Goal: Register for event/course

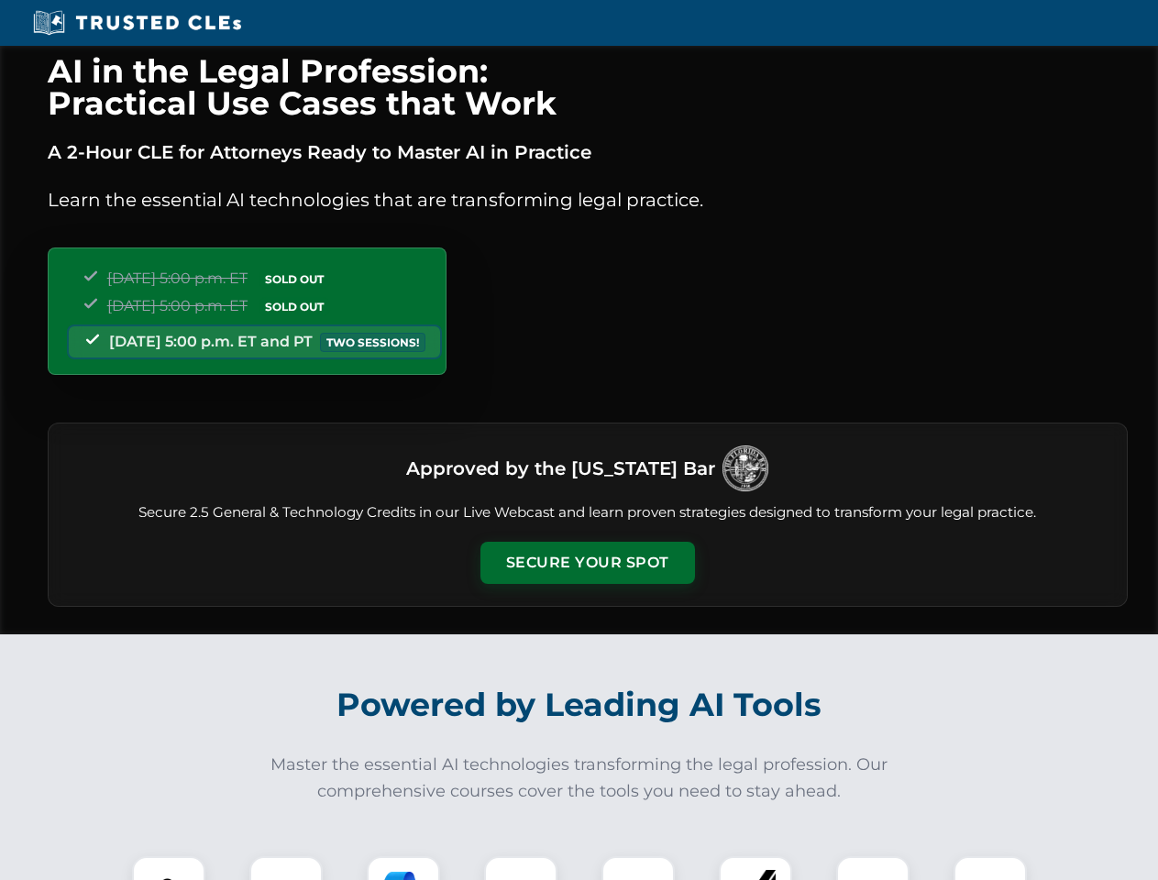
click at [587, 563] on button "Secure Your Spot" at bounding box center [588, 563] width 215 height 42
click at [169, 869] on img at bounding box center [168, 893] width 53 height 53
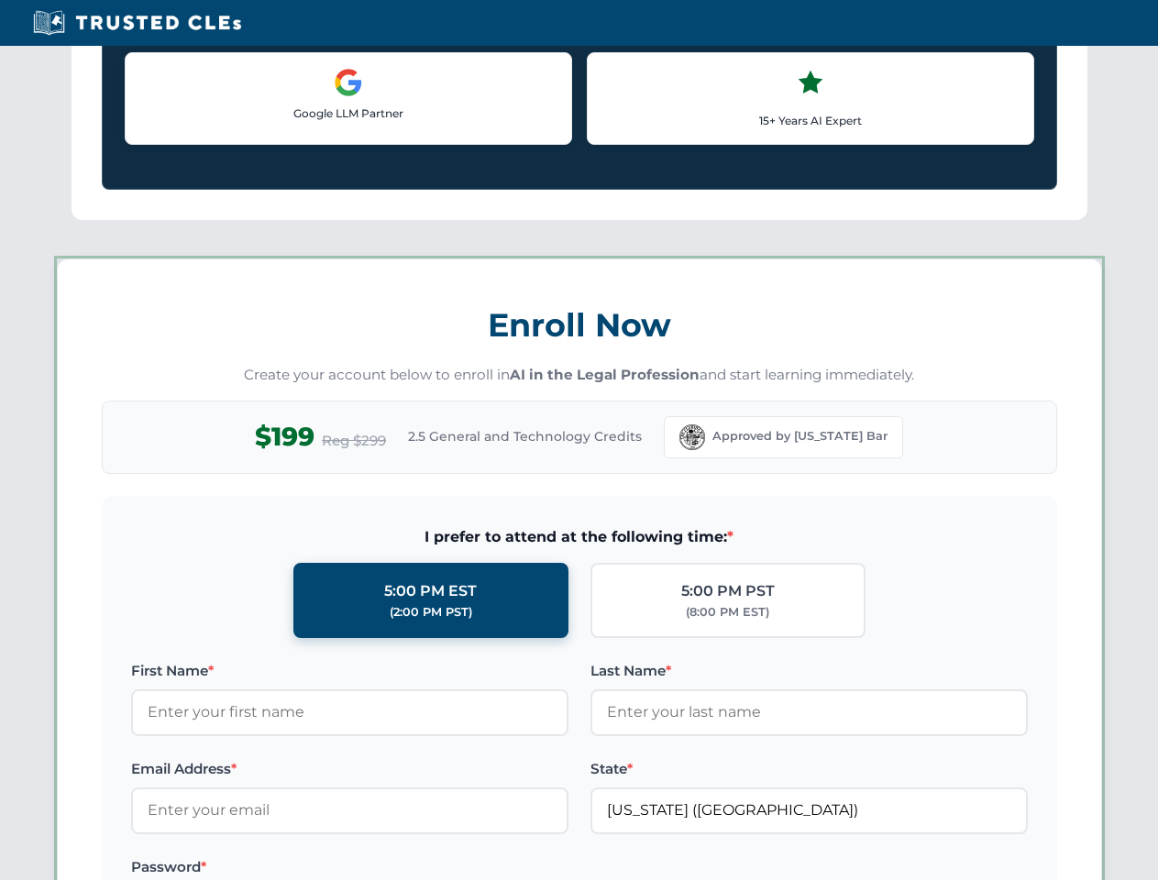
click at [404, 869] on label "Password *" at bounding box center [349, 868] width 437 height 22
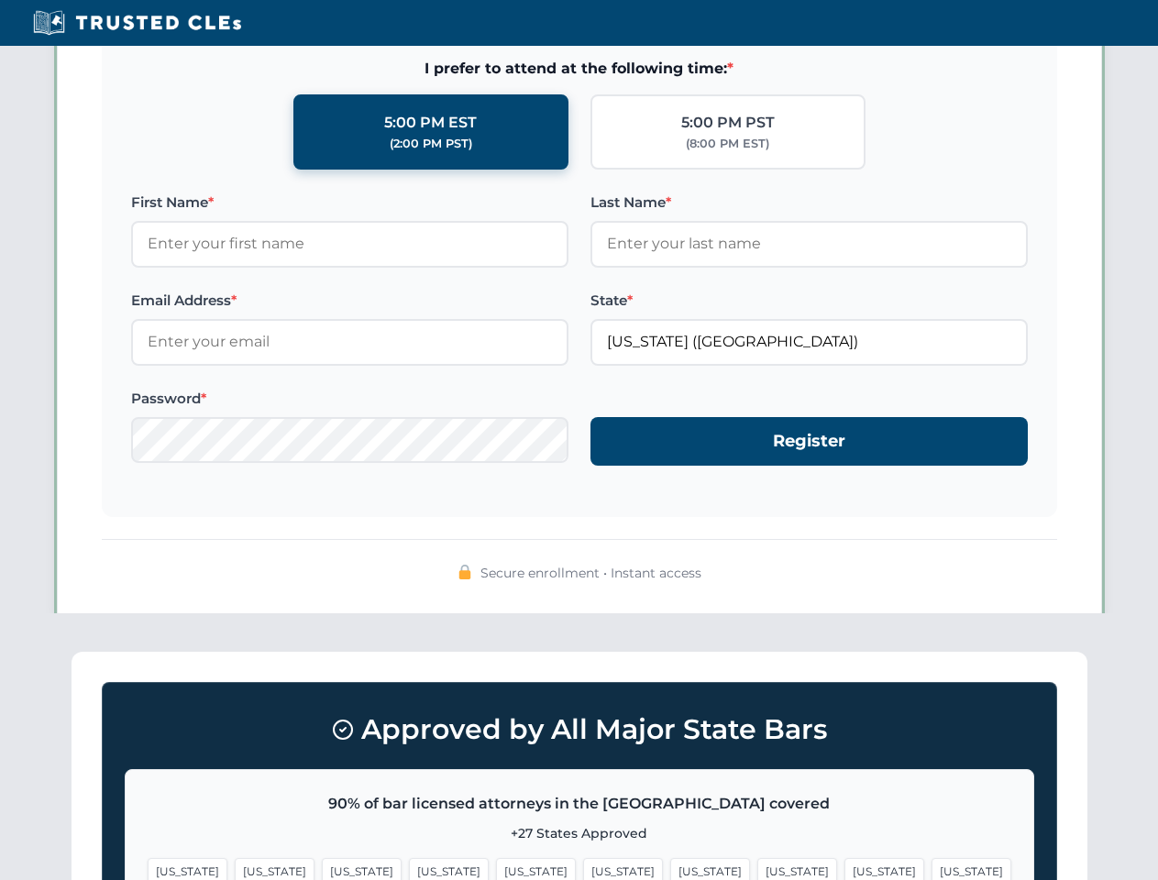
click at [845, 869] on span "[US_STATE]" at bounding box center [885, 871] width 80 height 27
